Goal: Information Seeking & Learning: Learn about a topic

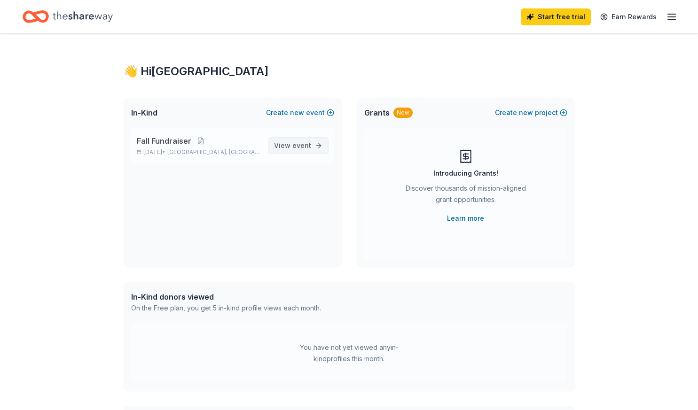
click at [322, 140] on link "View event" at bounding box center [298, 145] width 61 height 17
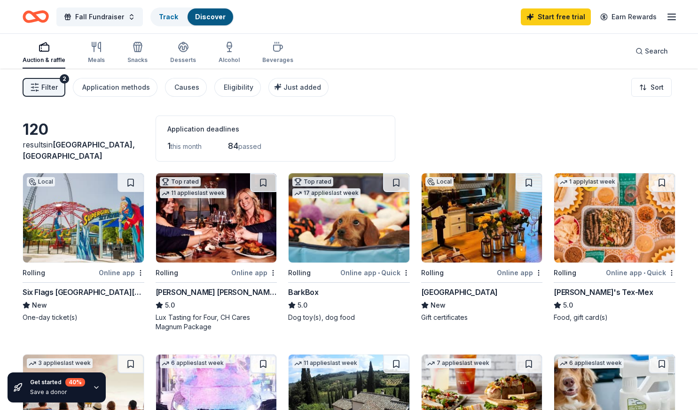
click at [55, 80] on button "Filter 2" at bounding box center [44, 87] width 43 height 19
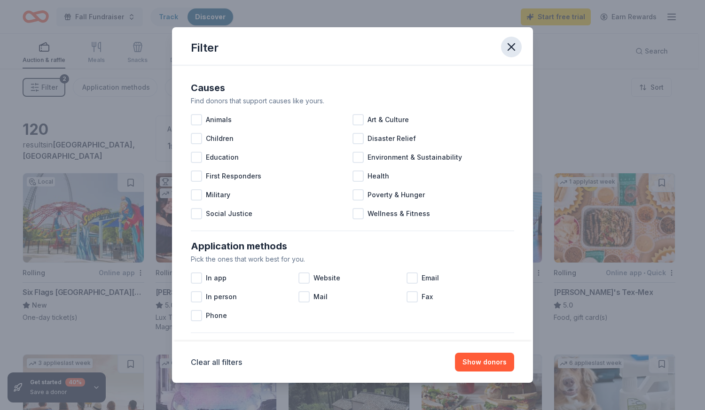
click at [519, 41] on button "button" at bounding box center [511, 47] width 21 height 21
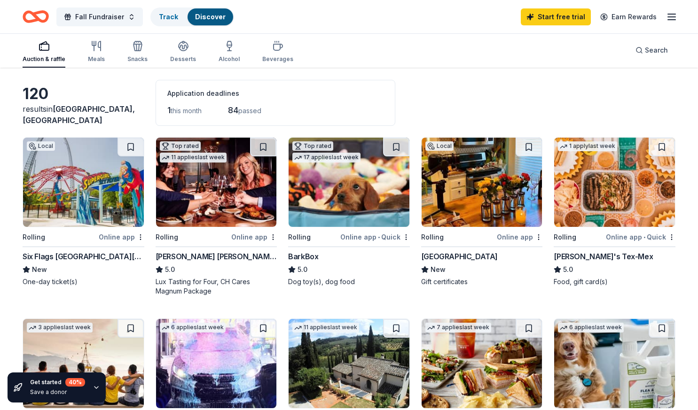
scroll to position [37, 0]
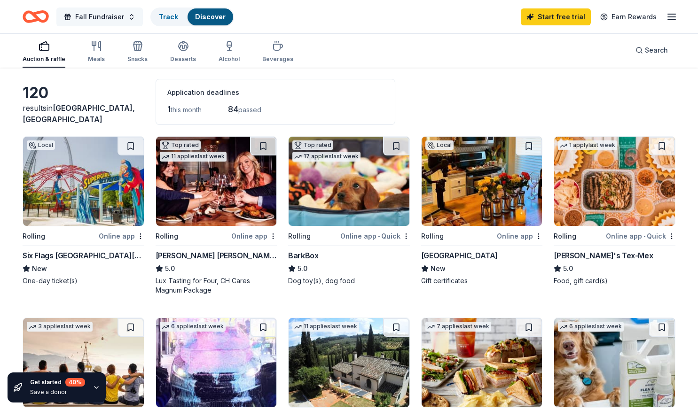
click at [97, 11] on span "Fall Fundraiser" at bounding box center [99, 16] width 49 height 11
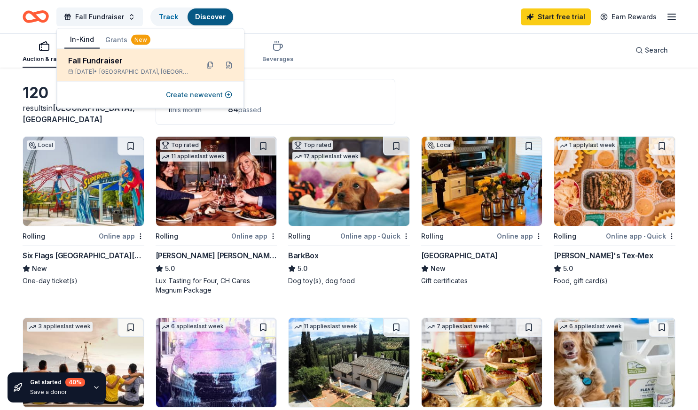
click at [83, 59] on div "Fall Fundraiser" at bounding box center [129, 60] width 123 height 11
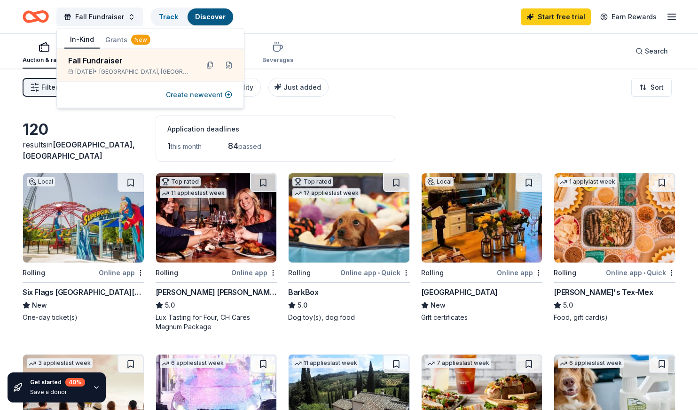
click at [116, 39] on button "Grants New" at bounding box center [128, 39] width 56 height 17
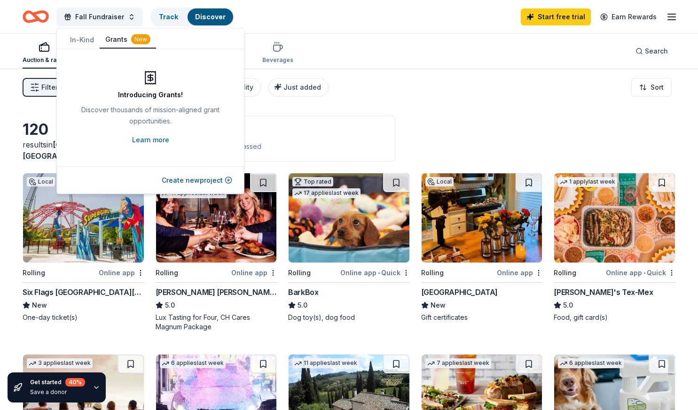
click at [86, 38] on button "In-Kind" at bounding box center [81, 39] width 35 height 17
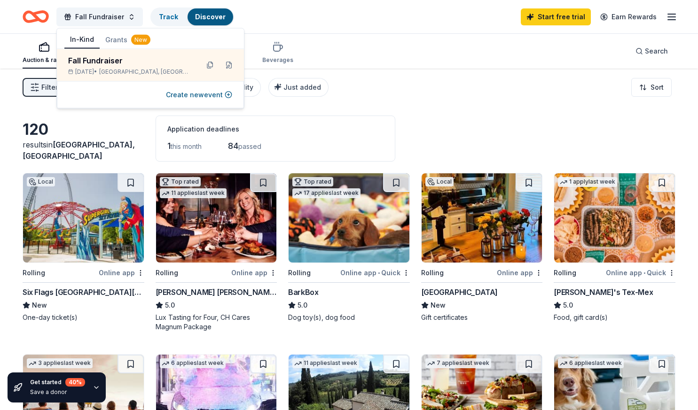
click at [307, 49] on div "Auction & raffle Meals Snacks Desserts Alcohol Beverages Search" at bounding box center [349, 51] width 653 height 35
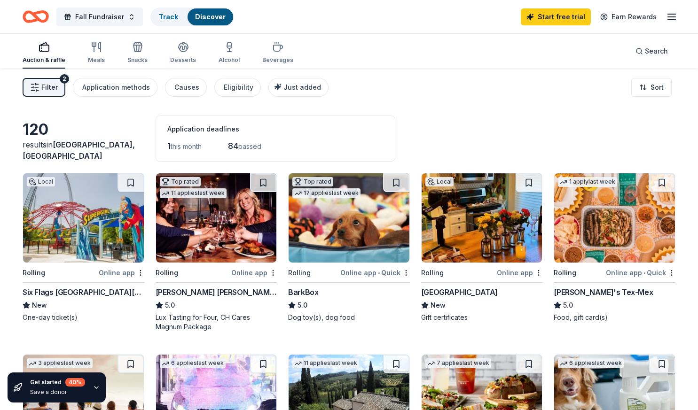
click at [185, 147] on span "this month" at bounding box center [186, 146] width 31 height 8
click at [204, 125] on div "Application deadlines" at bounding box center [275, 129] width 216 height 11
click at [255, 148] on span "passed" at bounding box center [249, 146] width 23 height 8
click at [676, 16] on icon "button" at bounding box center [671, 16] width 11 height 11
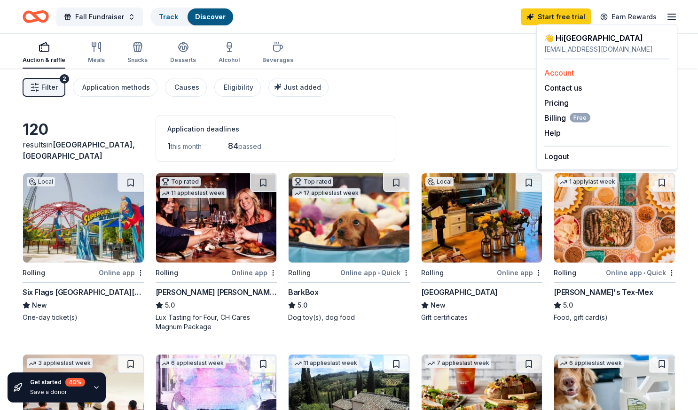
click at [555, 72] on link "Account" at bounding box center [559, 72] width 30 height 9
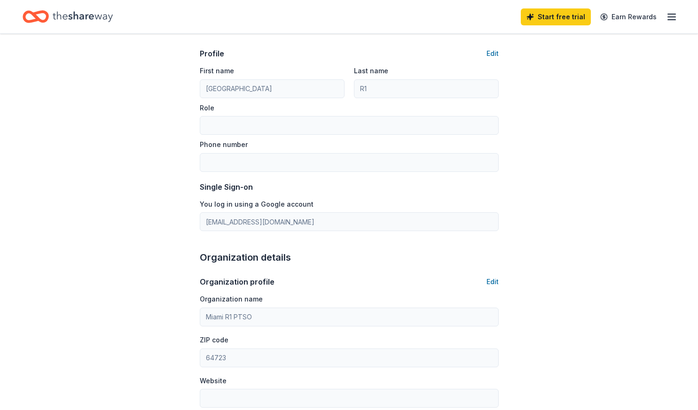
scroll to position [55, 0]
click at [534, 23] on div "Invite a friend and earn $30 credit Invite a friend and earn $30 credit" at bounding box center [544, 16] width 104 height 13
click at [549, 19] on link "Start free trial" at bounding box center [556, 16] width 70 height 17
click at [554, 14] on link "Start free trial" at bounding box center [556, 16] width 70 height 17
click at [567, 15] on link "Start free trial" at bounding box center [556, 16] width 70 height 17
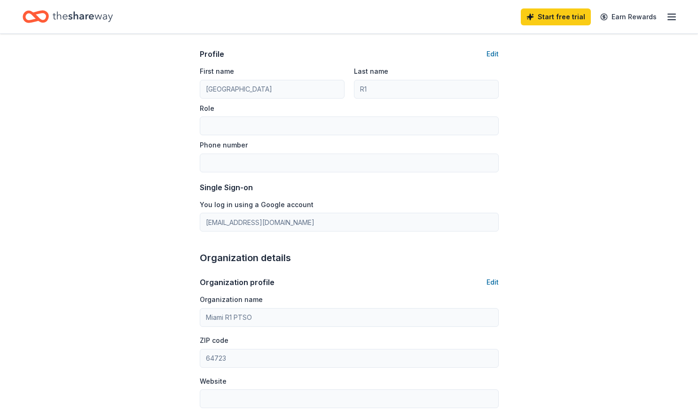
click at [670, 15] on icon "button" at bounding box center [671, 16] width 11 height 11
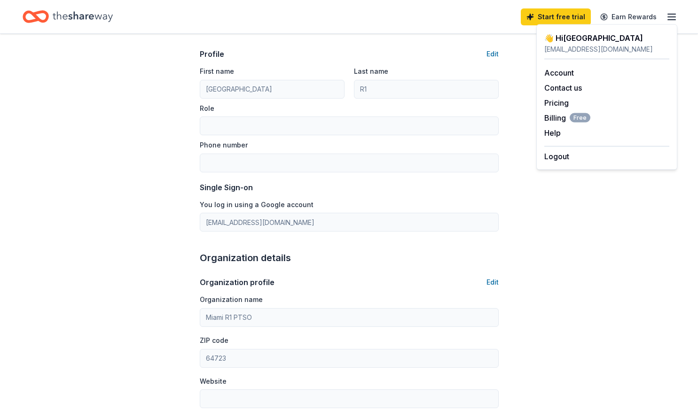
click at [545, 109] on div "Account Contact us Pricing Billing Free Help Earn rewards" at bounding box center [606, 103] width 125 height 86
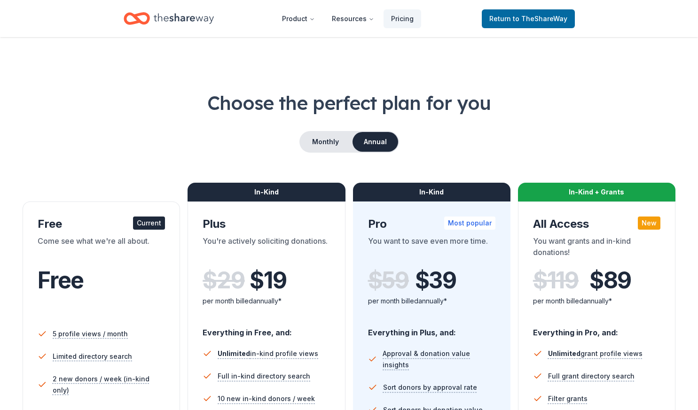
click at [554, 101] on h1 "Choose the perfect plan for you" at bounding box center [349, 103] width 653 height 26
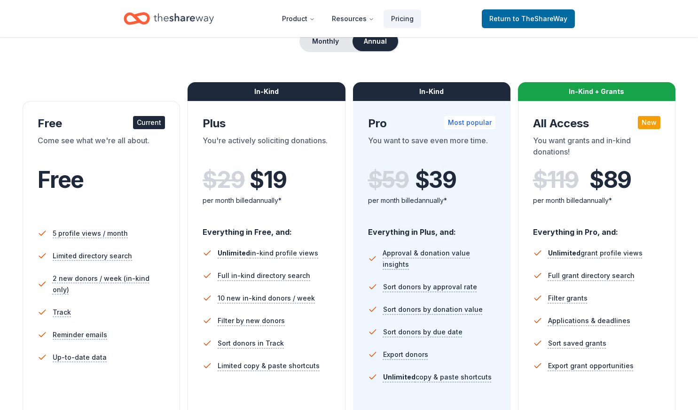
scroll to position [101, 0]
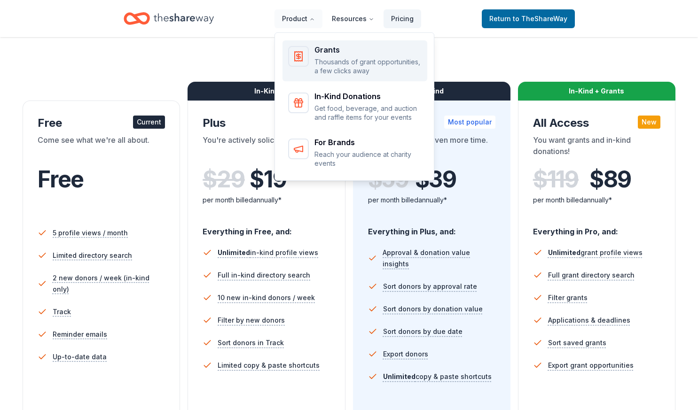
click at [362, 55] on div "Grants Thousands of grant opportunities, a few clicks away" at bounding box center [367, 61] width 107 height 30
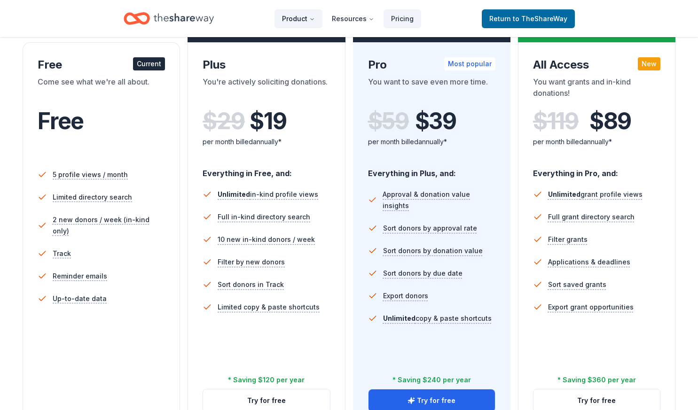
scroll to position [179, 0]
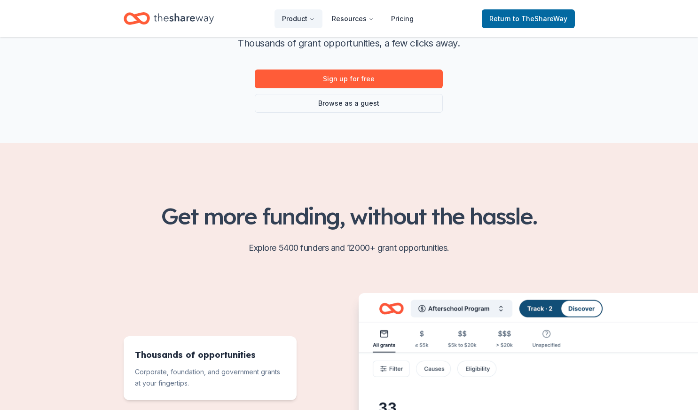
scroll to position [117, 0]
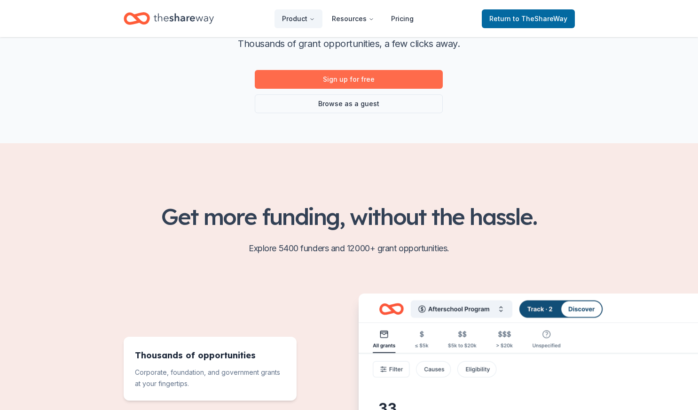
click at [358, 79] on link "Sign up for free" at bounding box center [349, 79] width 188 height 19
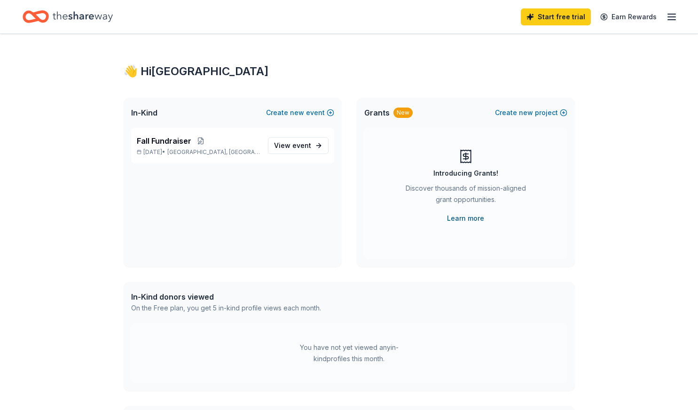
click at [470, 217] on link "Learn more" at bounding box center [465, 218] width 37 height 11
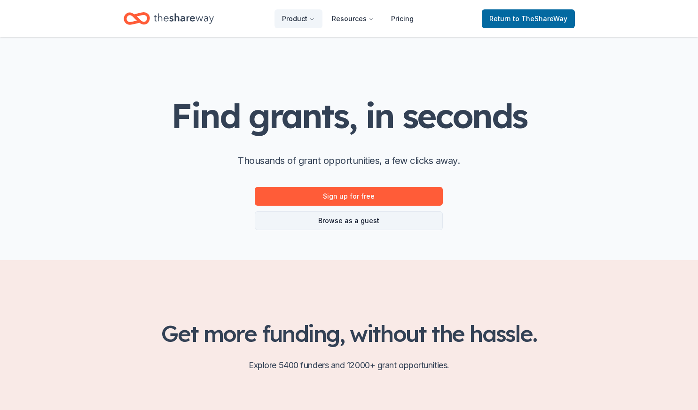
click at [319, 218] on link "Browse as a guest" at bounding box center [349, 220] width 188 height 19
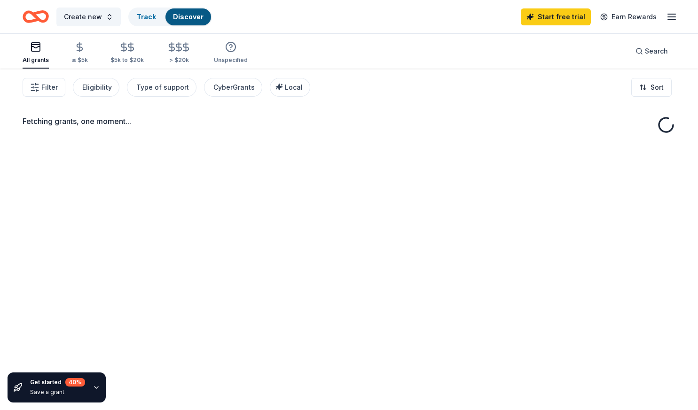
click at [319, 218] on div "Fetching grants, one moment..." at bounding box center [349, 274] width 698 height 410
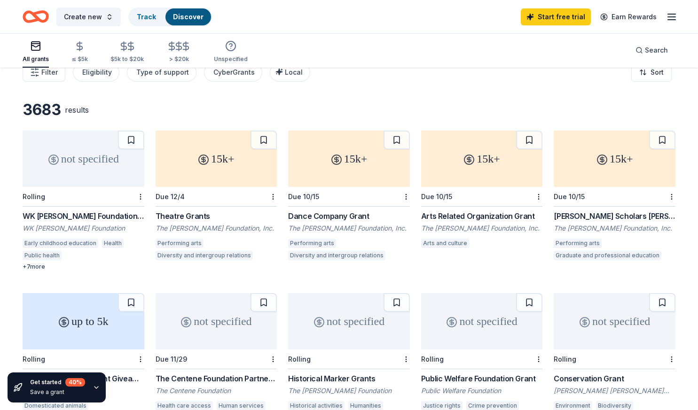
scroll to position [16, 0]
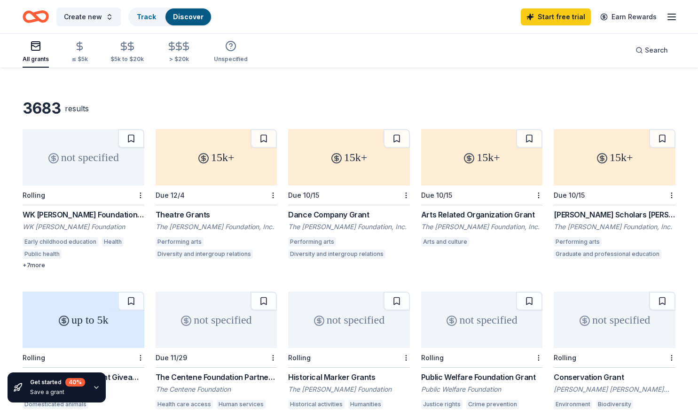
click at [33, 265] on div "+ 7 more" at bounding box center [84, 266] width 122 height 8
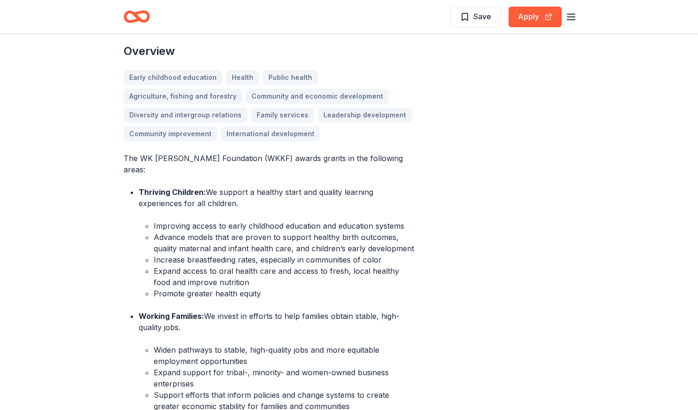
scroll to position [276, 0]
